Goal: Feedback & Contribution: Leave review/rating

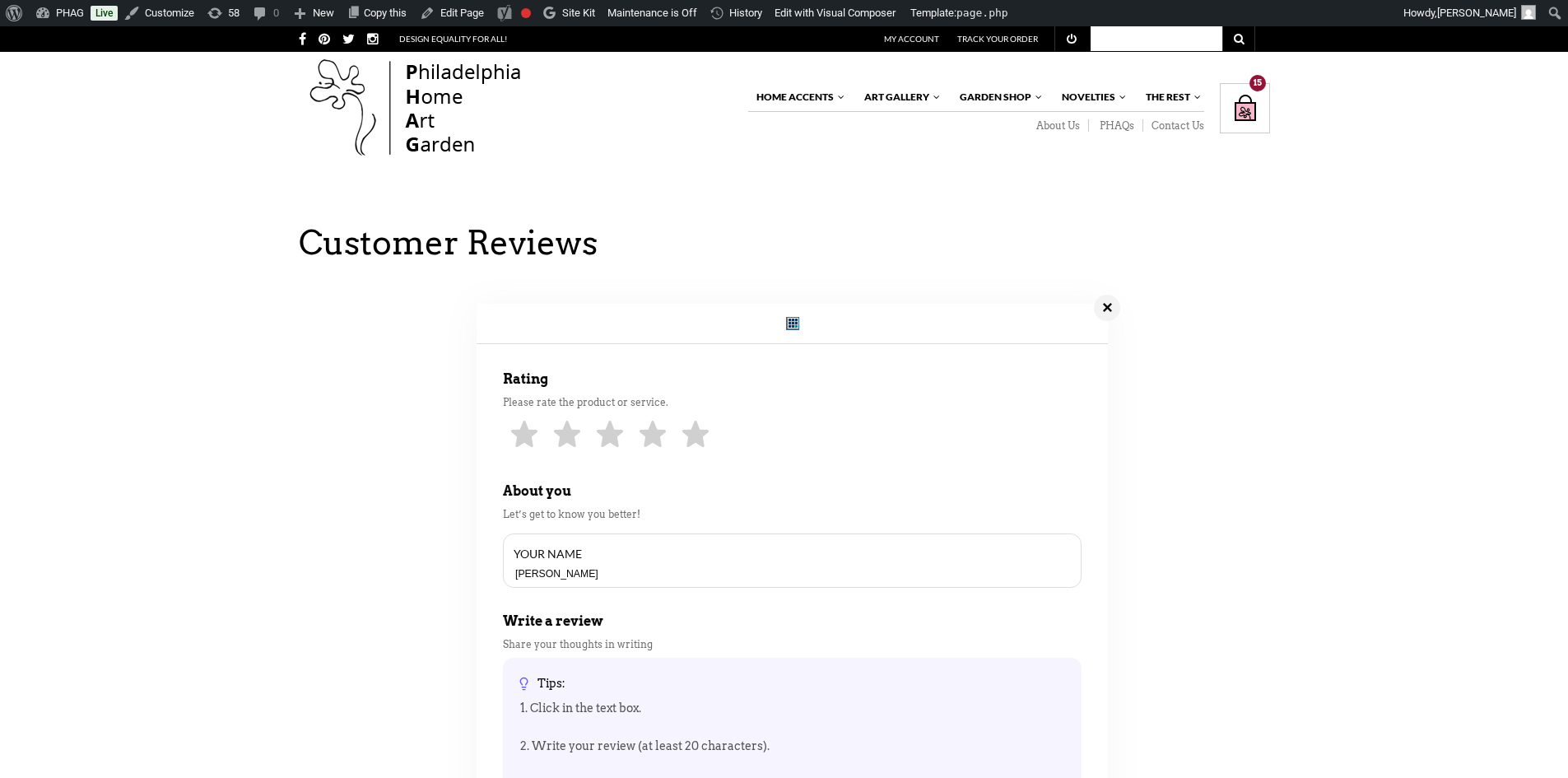
drag, startPoint x: 369, startPoint y: 342, endPoint x: 149, endPoint y: 172, distance: 278.0
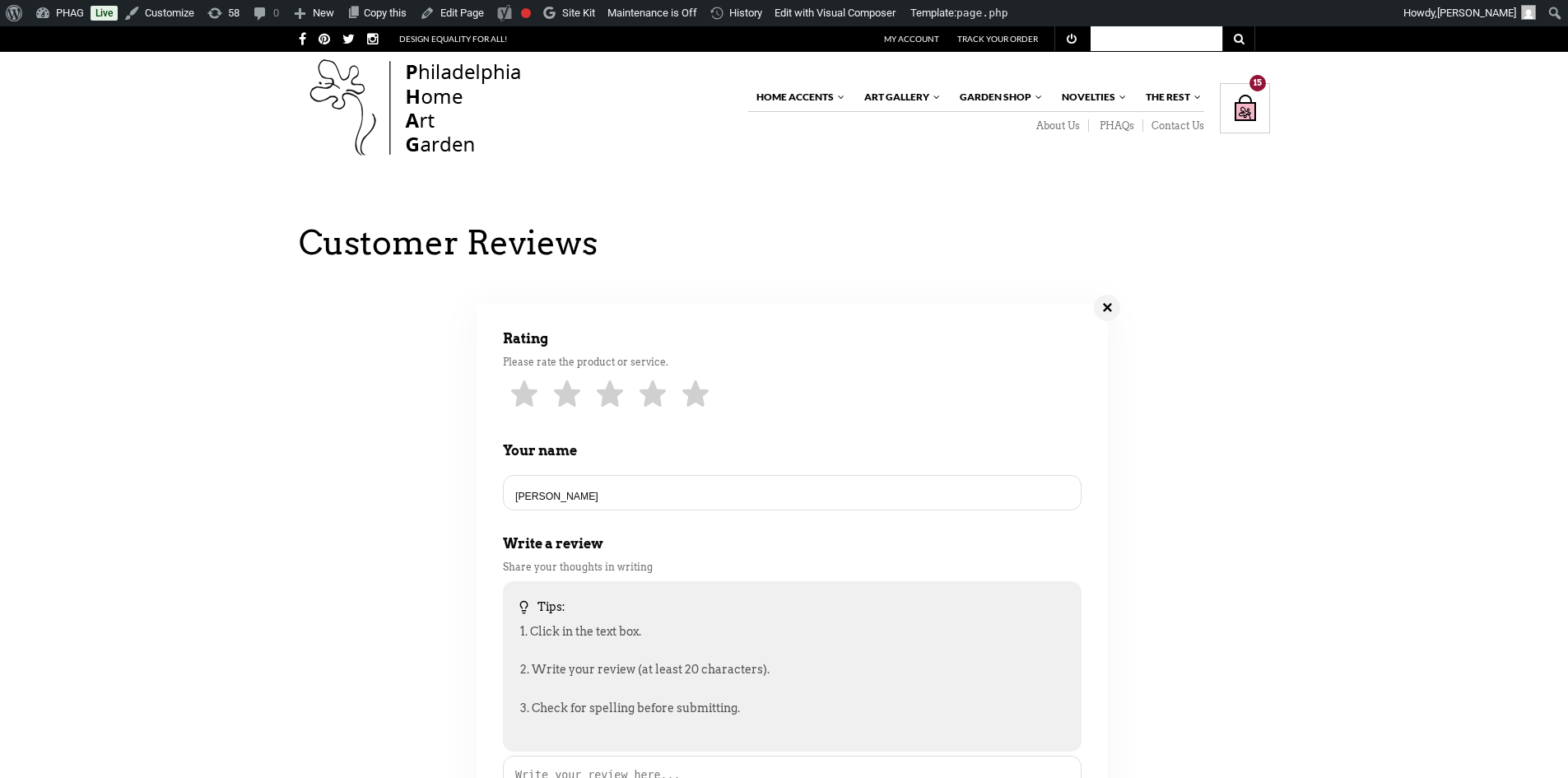
click at [1106, 322] on div "✕" at bounding box center [1106, 307] width 26 height 26
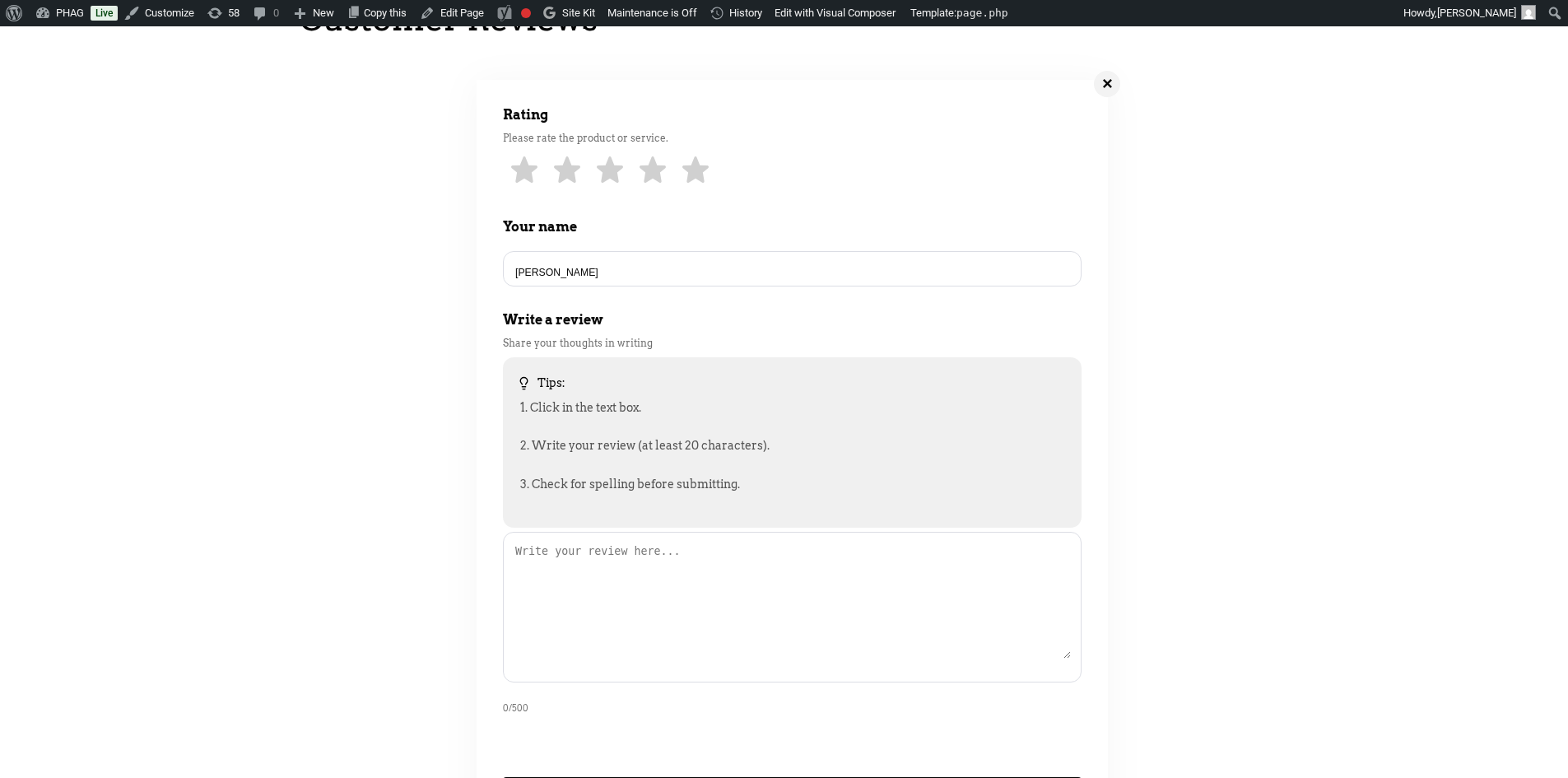
scroll to position [247, 0]
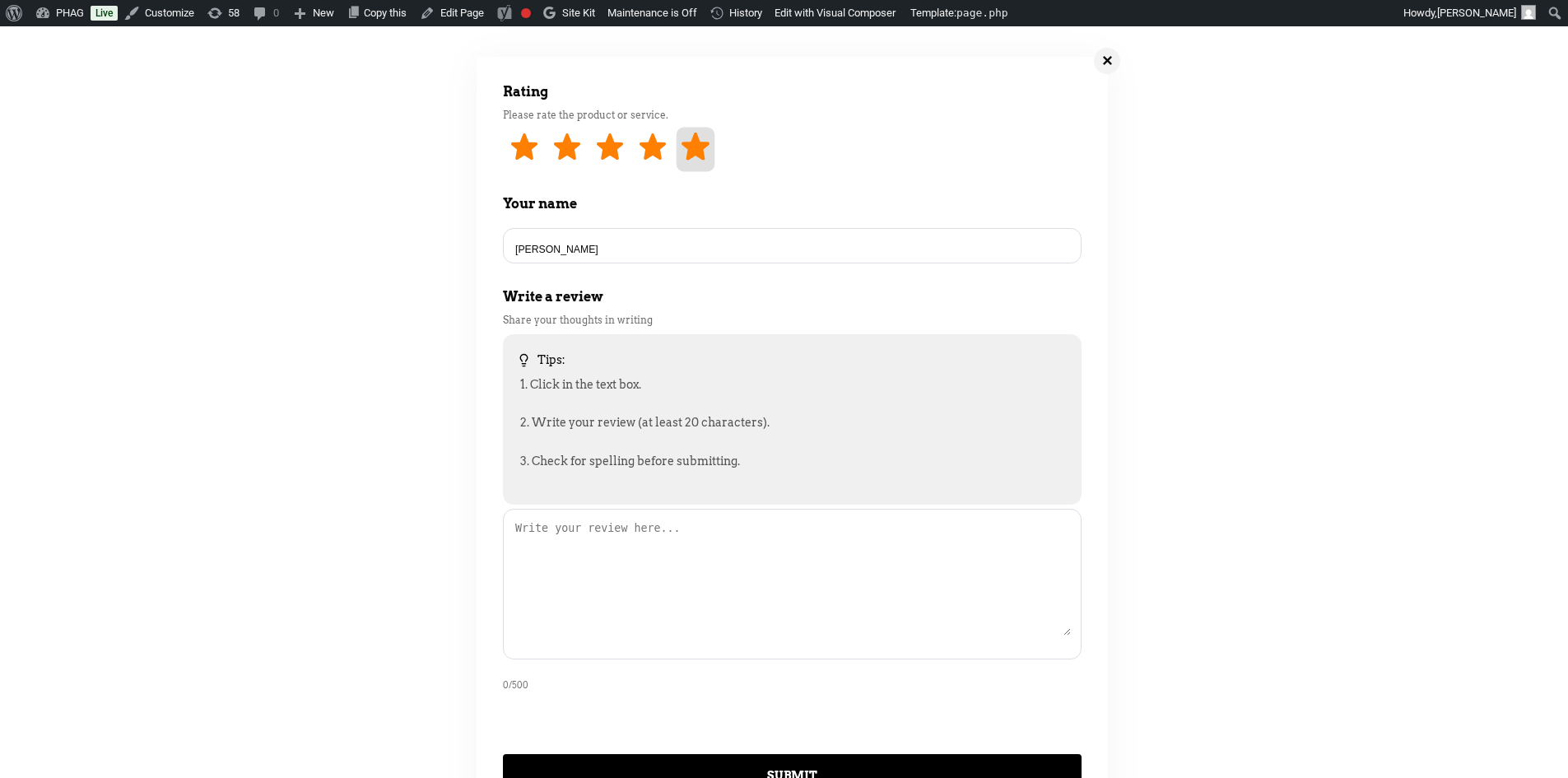
click at [699, 159] on link "5 star" at bounding box center [696, 150] width 39 height 45
click at [717, 256] on input "[PERSON_NAME]" at bounding box center [792, 249] width 558 height 13
click at [1216, 275] on div "Rating Please rate the product or service. 🤩 Excellent Your name [PERSON_NAME] …" at bounding box center [793, 457] width 988 height 825
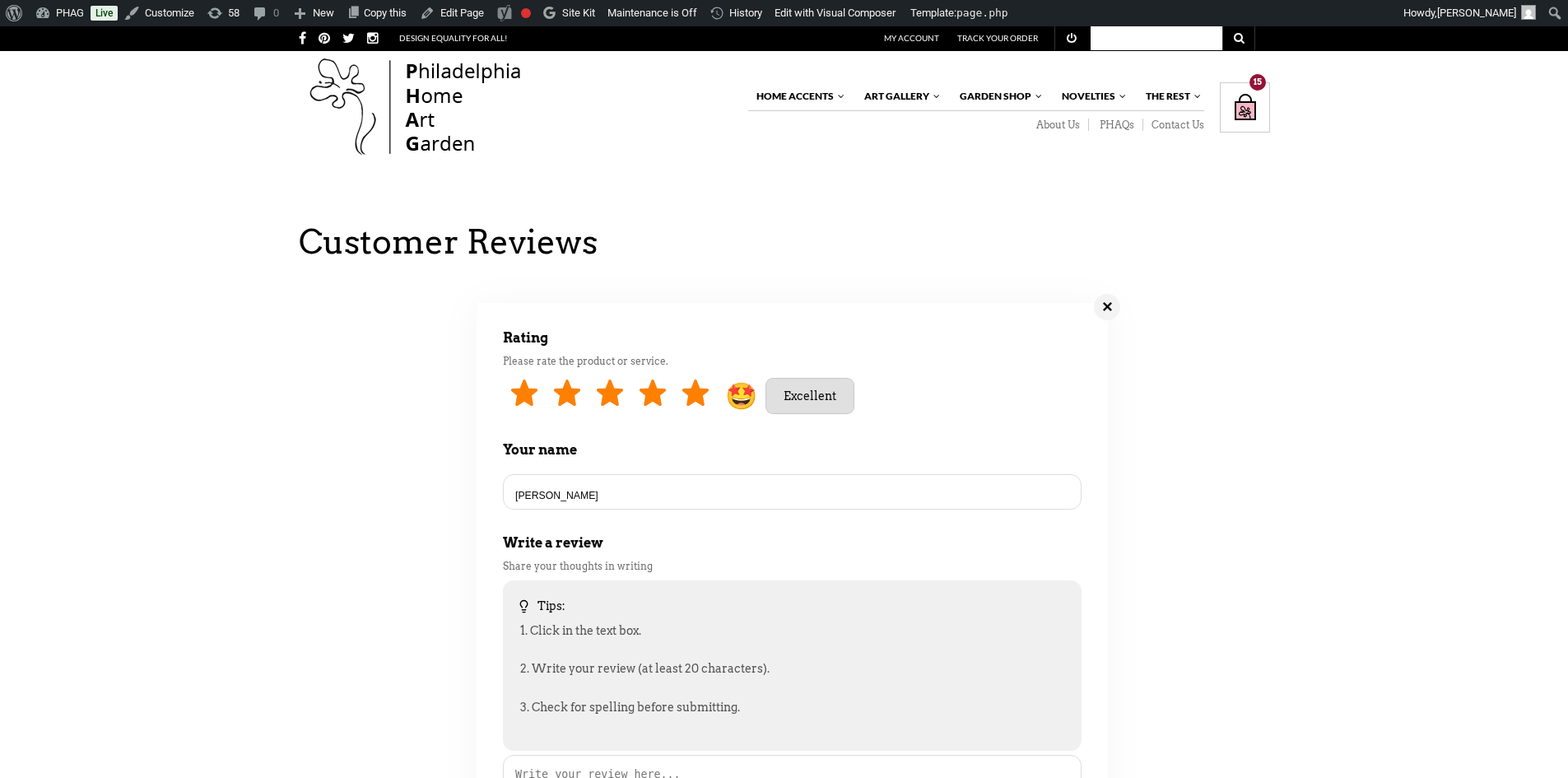
scroll to position [0, 0]
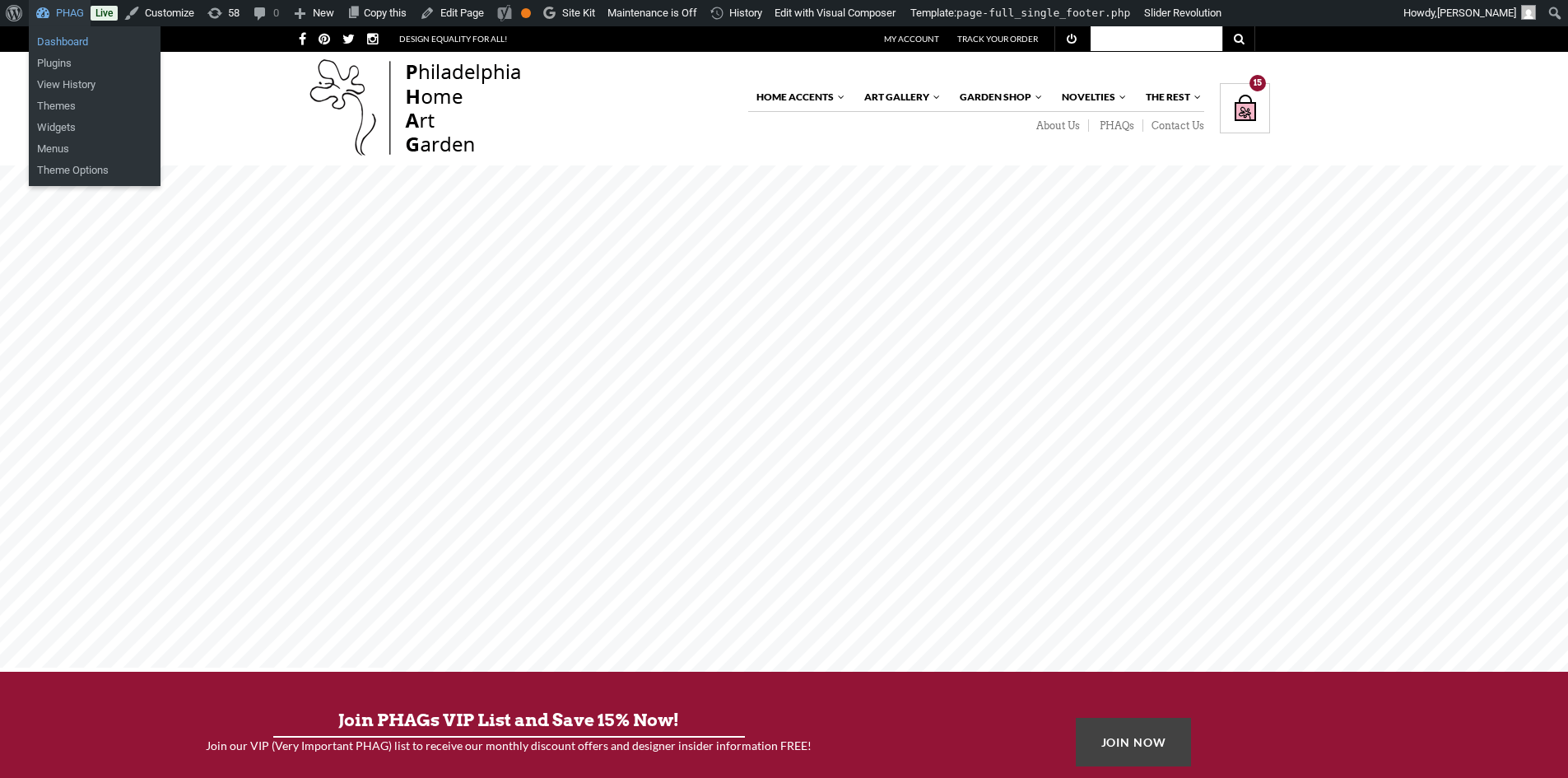
click at [60, 40] on link "Dashboard" at bounding box center [94, 42] width 132 height 22
